Goal: Obtain resource: Obtain resource

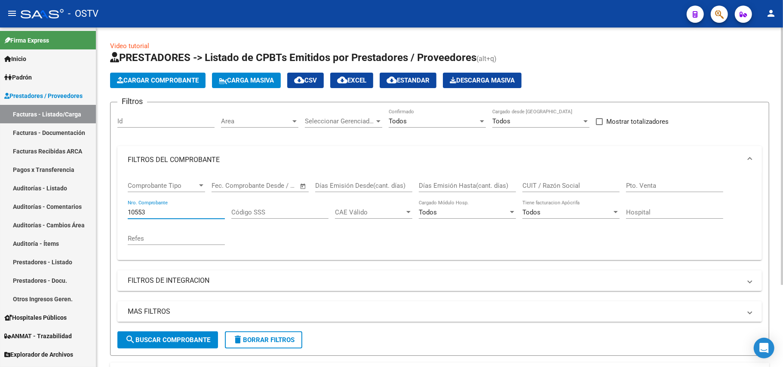
scroll to position [0, 245]
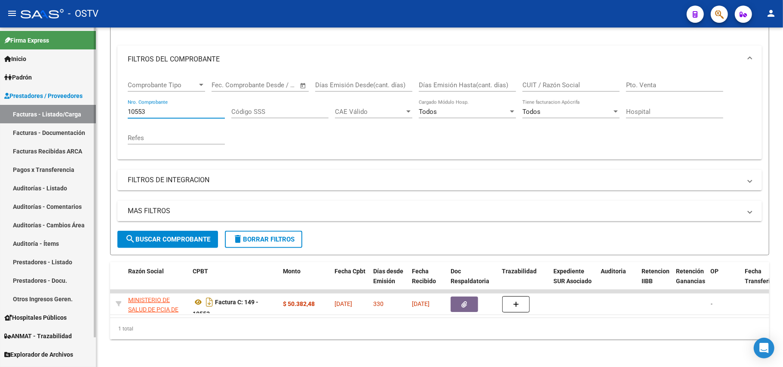
drag, startPoint x: 178, startPoint y: 101, endPoint x: 0, endPoint y: 81, distance: 178.8
click at [0, 83] on mat-sidenav-container "Firma Express Inicio Instructivos Contacto OS Padrón Afiliados Empadronados Mov…" at bounding box center [391, 198] width 783 height 340
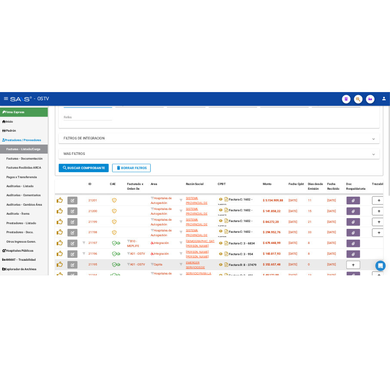
scroll to position [303, 0]
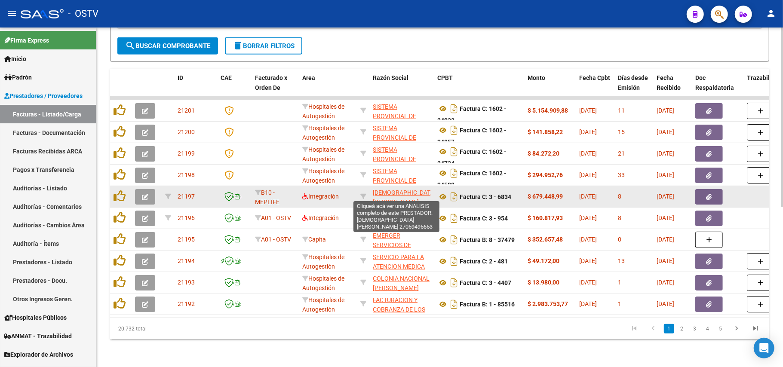
click at [382, 189] on span "[DEMOGRAPHIC_DATA] [PERSON_NAME]" at bounding box center [404, 197] width 63 height 17
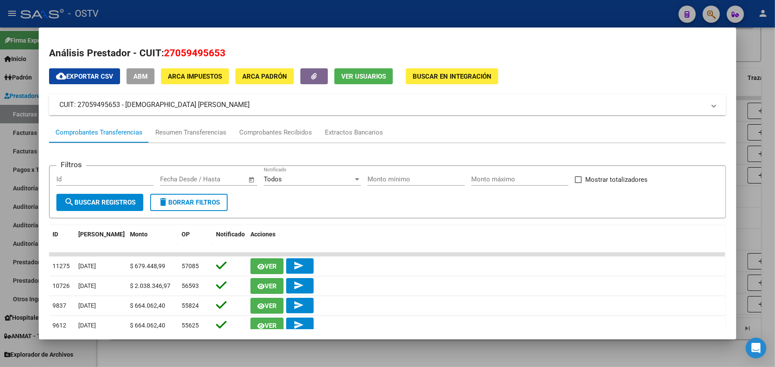
drag, startPoint x: 216, startPoint y: 107, endPoint x: 120, endPoint y: 101, distance: 95.6
click at [120, 101] on mat-panel-title "CUIT: 27059495653 - [DEMOGRAPHIC_DATA] [PERSON_NAME]" at bounding box center [382, 105] width 646 height 10
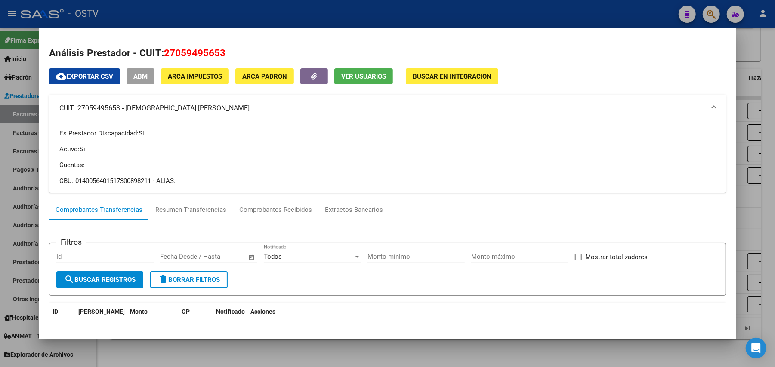
click at [123, 111] on mat-panel-title "CUIT: 27059495653 - [DEMOGRAPHIC_DATA] [PERSON_NAME]" at bounding box center [382, 108] width 646 height 10
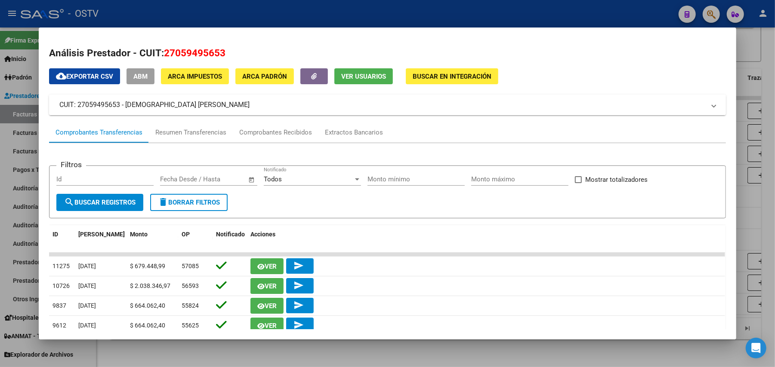
drag, startPoint x: 121, startPoint y: 102, endPoint x: 205, endPoint y: 107, distance: 84.0
click at [205, 107] on mat-panel-title "CUIT: 27059495653 - [DEMOGRAPHIC_DATA] [PERSON_NAME]" at bounding box center [382, 105] width 646 height 10
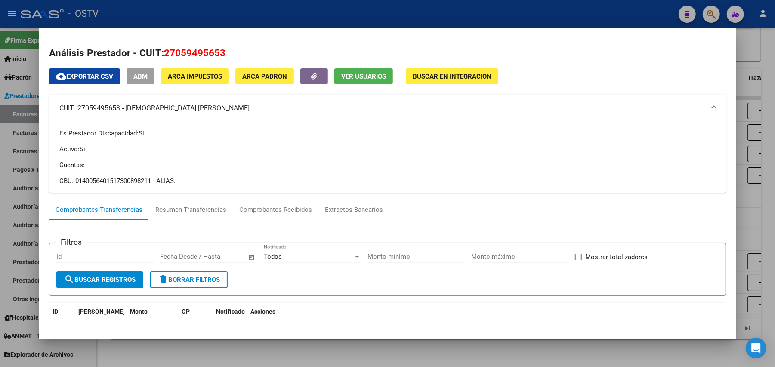
copy mat-panel-title "[DEMOGRAPHIC_DATA] [PERSON_NAME]"
click at [252, 10] on div at bounding box center [387, 183] width 775 height 367
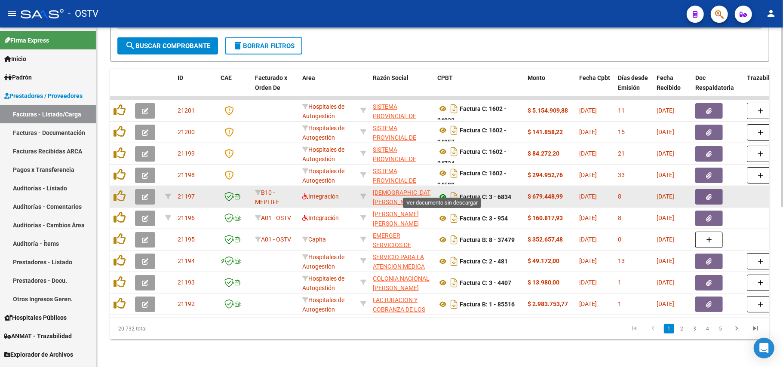
click at [444, 192] on icon at bounding box center [442, 197] width 11 height 10
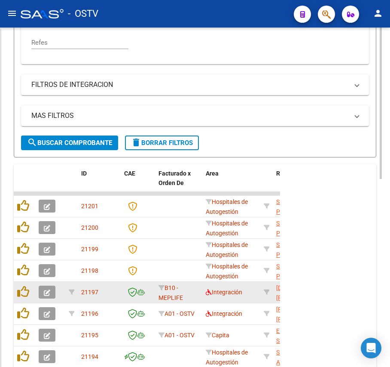
scroll to position [409, 0]
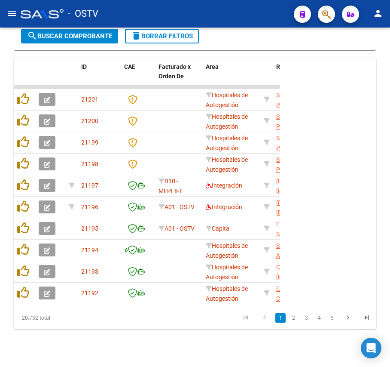
click at [83, 27] on mat-toolbar "menu - OSTV person" at bounding box center [195, 14] width 390 height 28
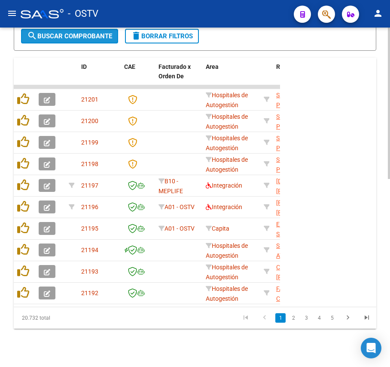
click at [86, 30] on button "search Buscar Comprobante" at bounding box center [69, 36] width 97 height 15
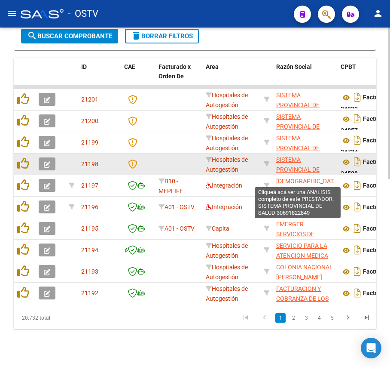
click at [303, 171] on span "SISTEMA PROVINCIAL DE SALUD" at bounding box center [298, 169] width 43 height 27
type textarea "30691822849"
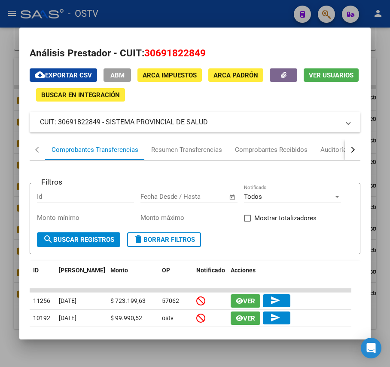
drag, startPoint x: 217, startPoint y: 125, endPoint x: 106, endPoint y: 120, distance: 111.0
click at [106, 120] on mat-panel-title "CUIT: 30691822849 - SISTEMA PROVINCIAL DE SALUD" at bounding box center [190, 122] width 300 height 10
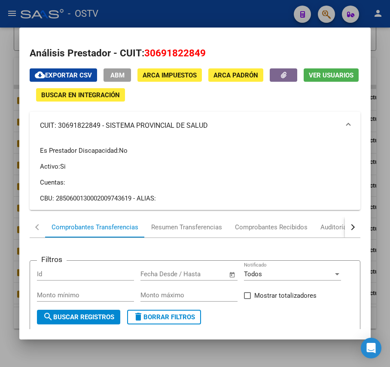
copy mat-panel-title "SISTEMA PROVINCIAL DE SALUD"
click at [155, 9] on div at bounding box center [195, 183] width 390 height 367
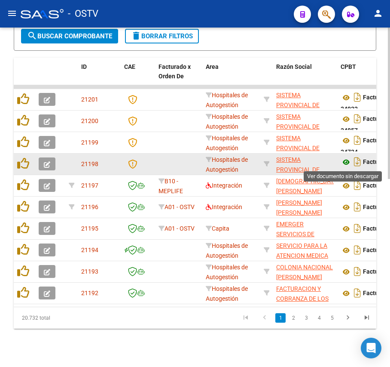
click at [348, 163] on icon at bounding box center [346, 162] width 11 height 10
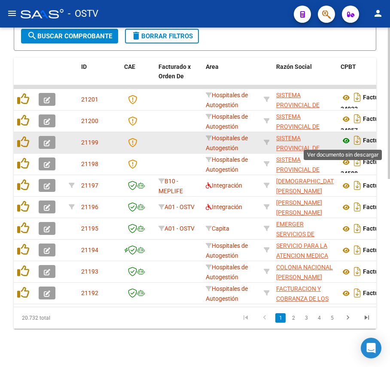
click at [348, 144] on icon at bounding box center [346, 140] width 11 height 10
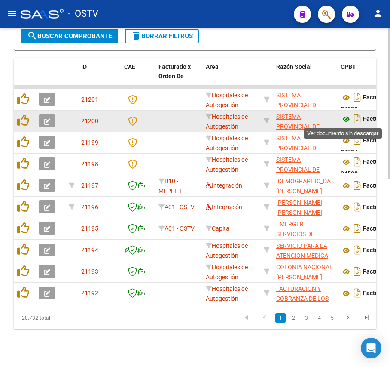
click at [346, 123] on icon at bounding box center [346, 119] width 11 height 10
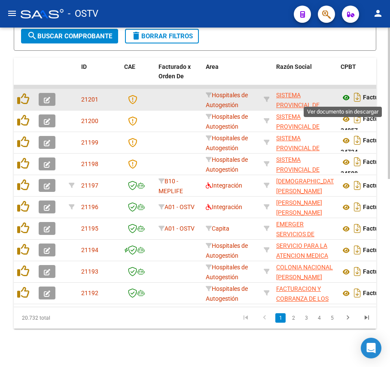
click at [348, 95] on icon at bounding box center [346, 97] width 11 height 10
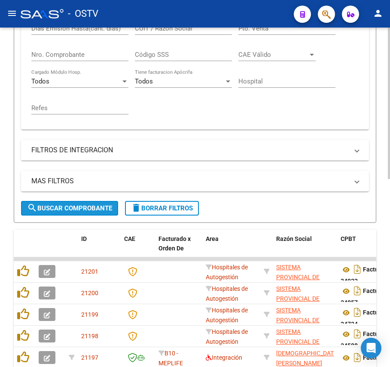
click at [81, 205] on span "search Buscar Comprobante" at bounding box center [69, 208] width 85 height 8
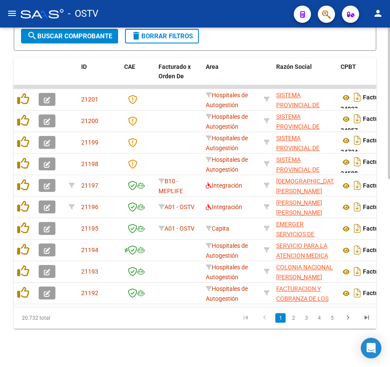
scroll to position [0, 317]
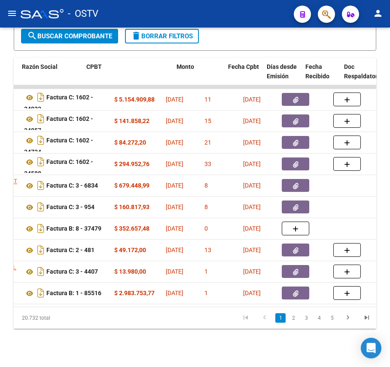
drag, startPoint x: 121, startPoint y: 304, endPoint x: -52, endPoint y: 303, distance: 172.5
click at [0, 303] on html "menu - OSTV person Firma Express Inicio Instructivos Contacto OS [PERSON_NAME] …" at bounding box center [195, 183] width 390 height 367
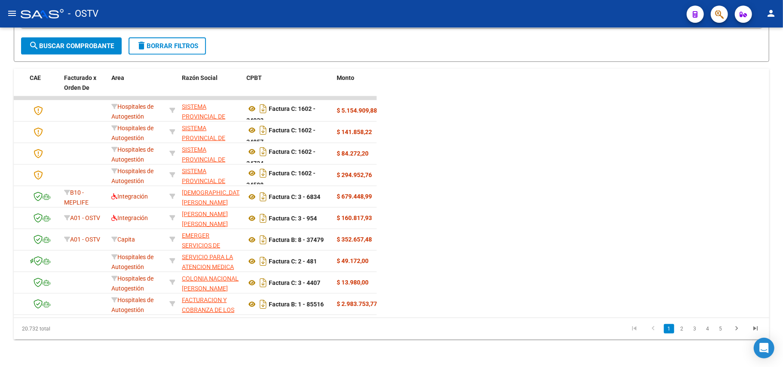
scroll to position [188, 0]
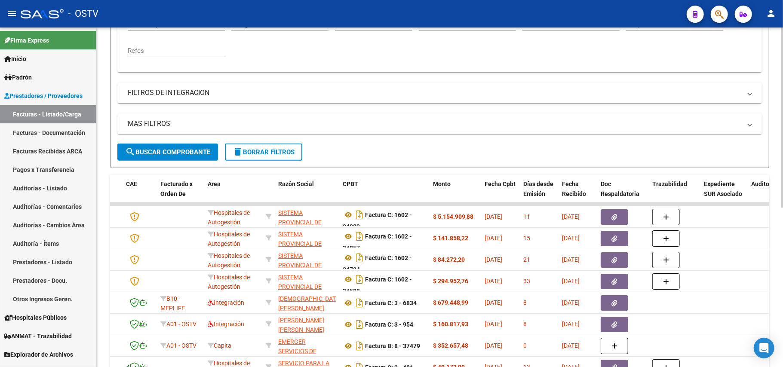
click at [166, 146] on button "search Buscar Comprobante" at bounding box center [167, 152] width 101 height 17
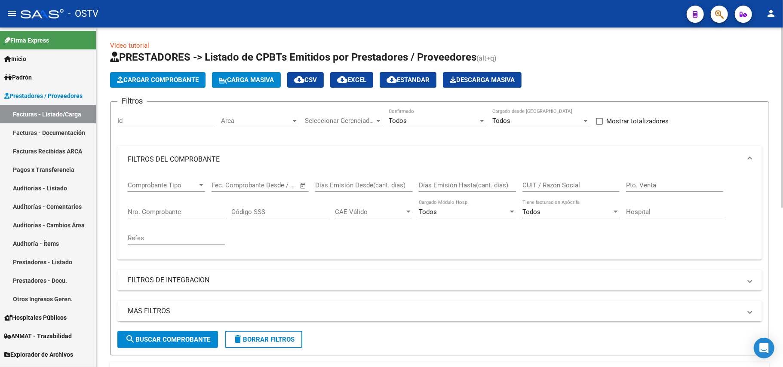
scroll to position [0, 0]
